Goal: Information Seeking & Learning: Compare options

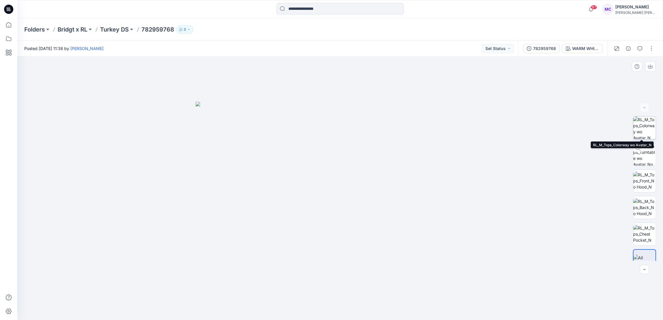
click at [636, 126] on img at bounding box center [644, 128] width 23 height 23
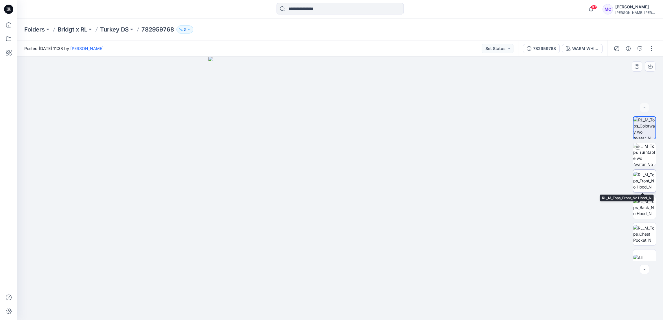
click at [646, 182] on img at bounding box center [644, 181] width 23 height 18
click at [117, 27] on p "Turkey DS" at bounding box center [114, 29] width 29 height 8
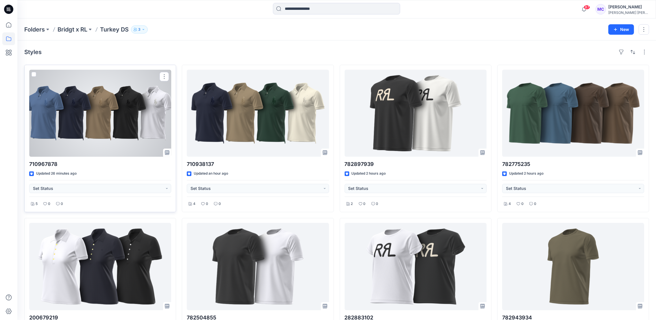
click at [82, 121] on div at bounding box center [100, 113] width 142 height 87
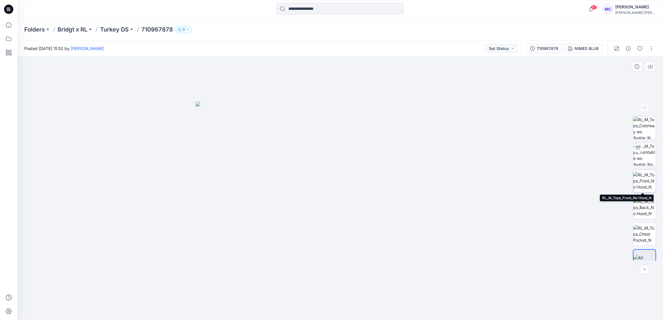
click at [640, 176] on img at bounding box center [644, 181] width 23 height 18
drag, startPoint x: 423, startPoint y: 115, endPoint x: 401, endPoint y: 180, distance: 68.6
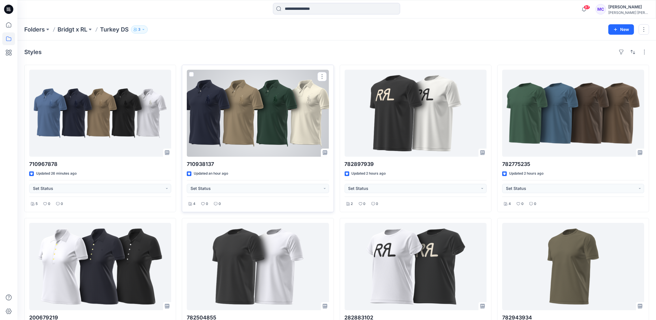
click at [282, 119] on div at bounding box center [258, 113] width 142 height 87
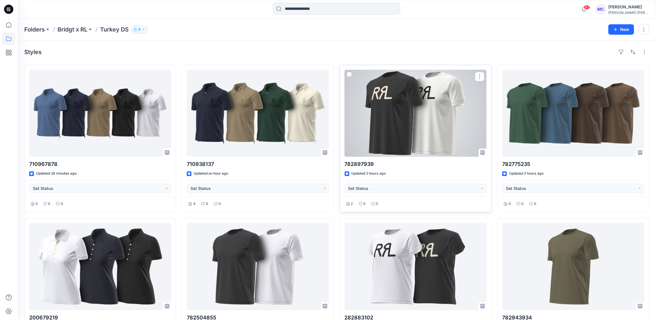
click at [426, 134] on div at bounding box center [416, 113] width 142 height 87
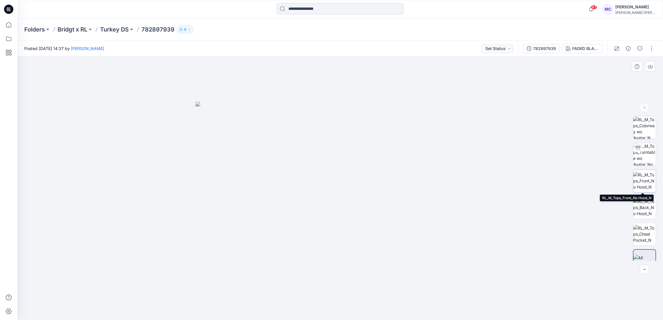
click at [648, 179] on img at bounding box center [644, 181] width 23 height 18
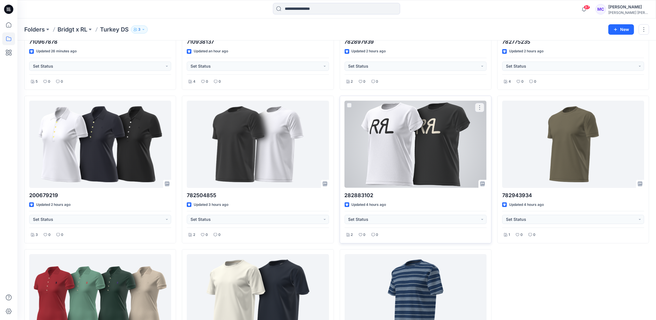
scroll to position [130, 0]
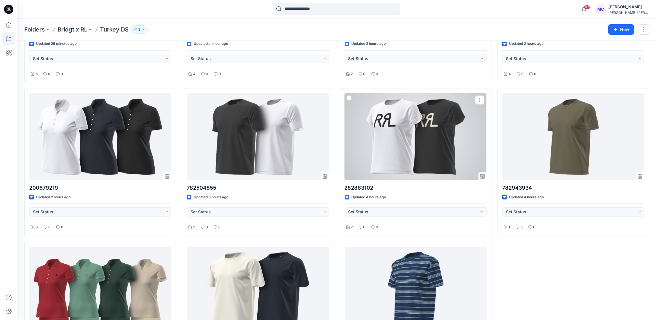
click at [429, 145] on div at bounding box center [416, 136] width 142 height 87
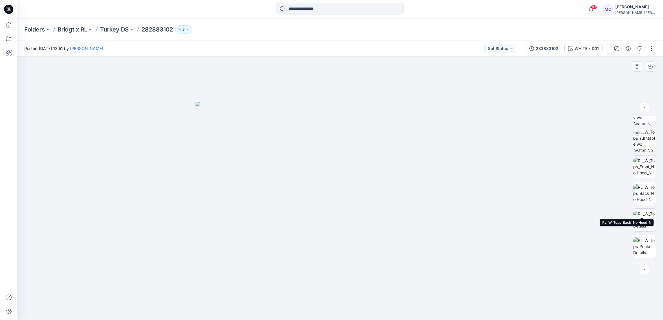
scroll to position [38, 0]
click at [596, 54] on div "282883102 WHITE - 001" at bounding box center [563, 48] width 86 height 16
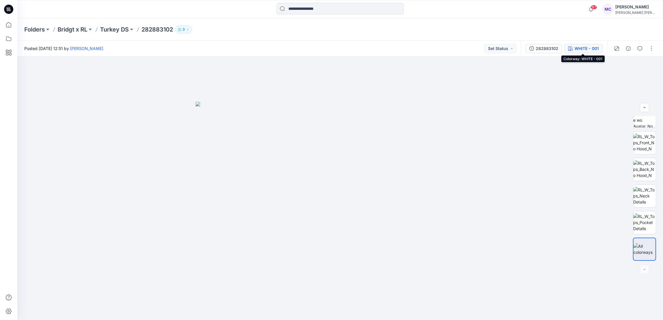
click at [596, 51] on div "WHITE - 001" at bounding box center [586, 48] width 24 height 6
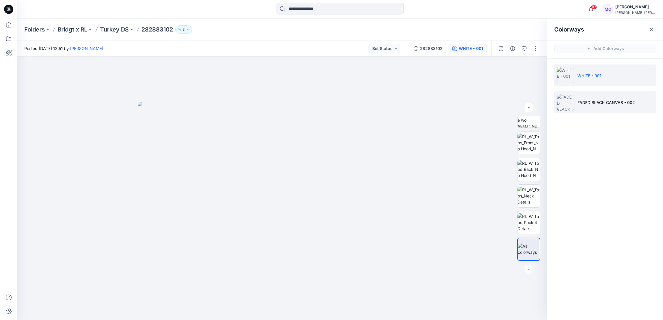
click at [611, 112] on li "FADED BLACK CANVAS - 002" at bounding box center [605, 102] width 102 height 22
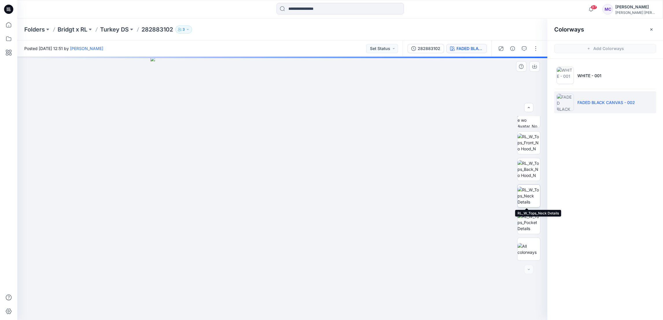
click at [524, 196] on img at bounding box center [528, 196] width 23 height 18
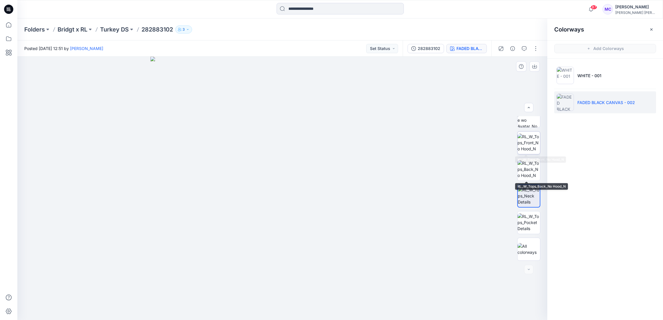
click at [526, 147] on img at bounding box center [528, 143] width 23 height 18
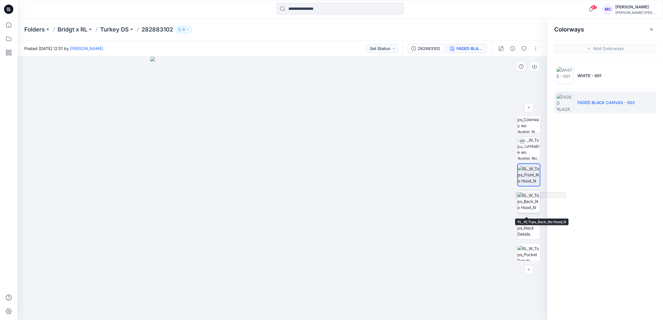
scroll to position [0, 0]
click at [527, 125] on img at bounding box center [528, 128] width 23 height 23
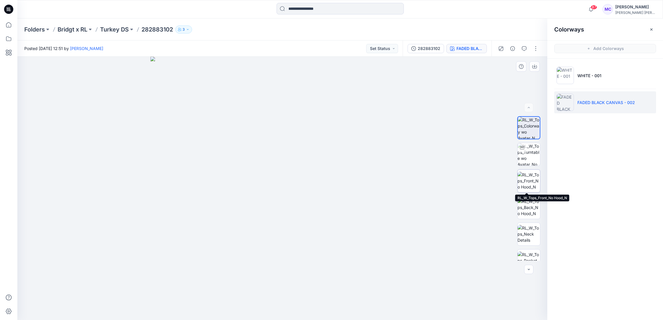
click at [522, 173] on img at bounding box center [528, 181] width 23 height 18
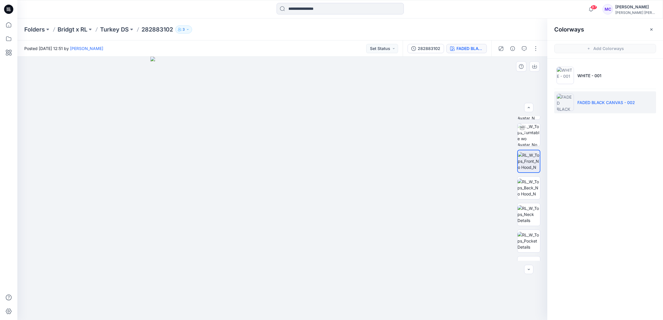
scroll to position [38, 0]
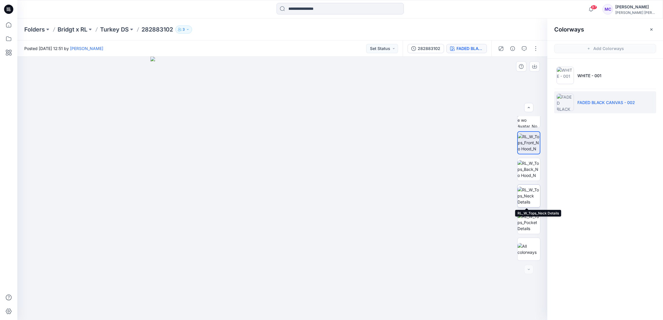
click at [530, 204] on img at bounding box center [528, 196] width 23 height 18
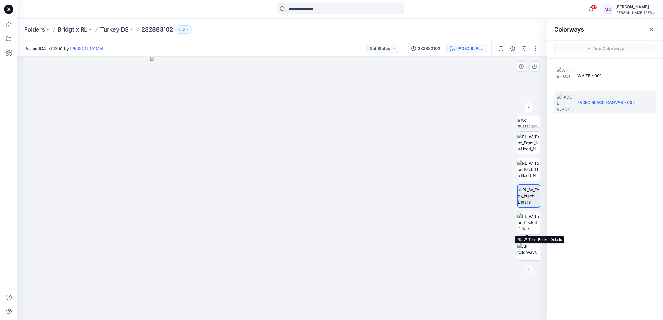
click at [530, 225] on img at bounding box center [528, 222] width 23 height 18
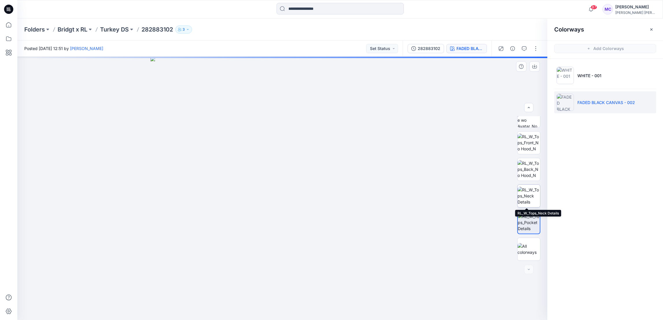
click at [524, 195] on img at bounding box center [528, 196] width 23 height 18
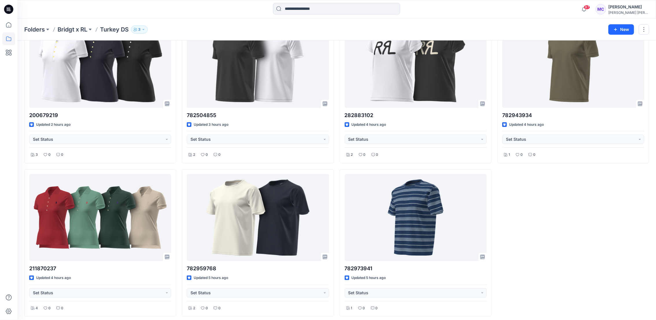
scroll to position [206, 0]
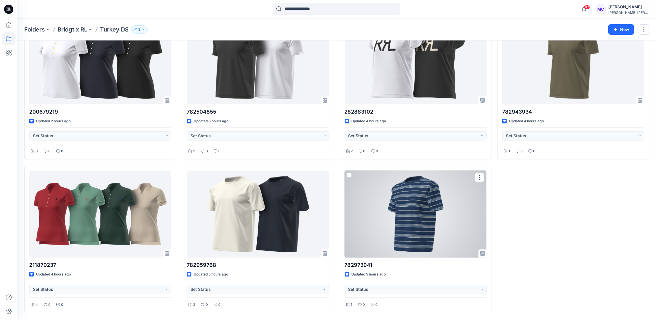
click at [421, 217] on div at bounding box center [416, 214] width 142 height 87
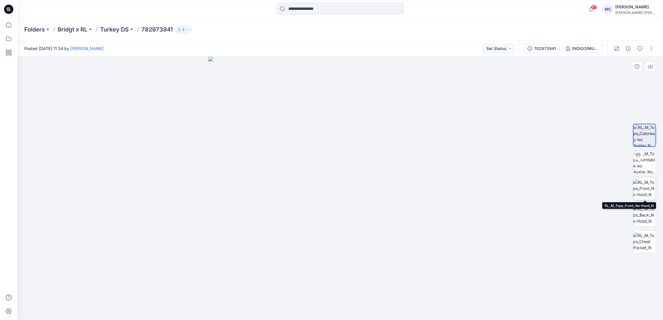
click at [645, 186] on img at bounding box center [644, 188] width 23 height 18
